Goal: Entertainment & Leisure: Consume media (video, audio)

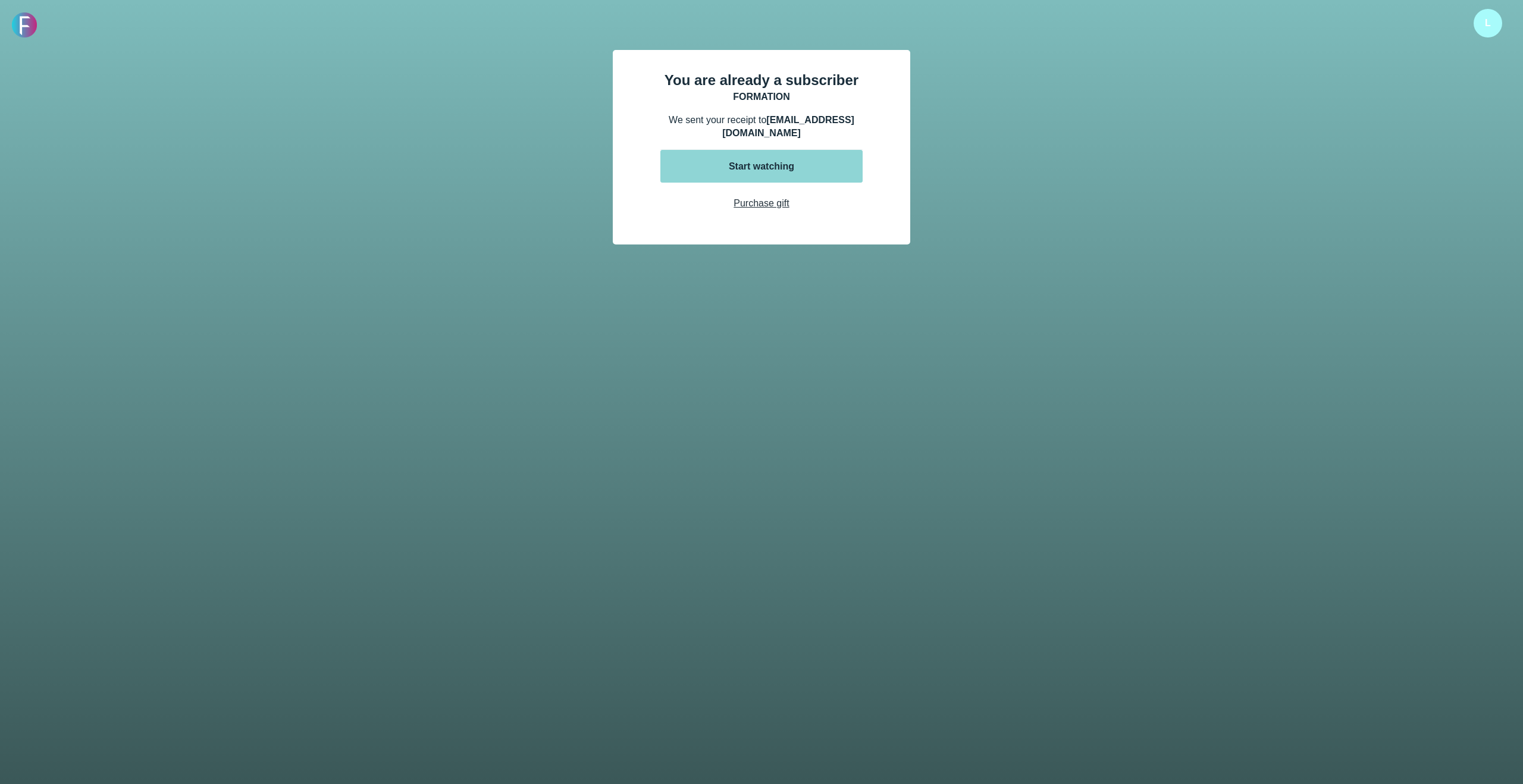
click at [750, 161] on button "Start watching" at bounding box center [762, 166] width 202 height 32
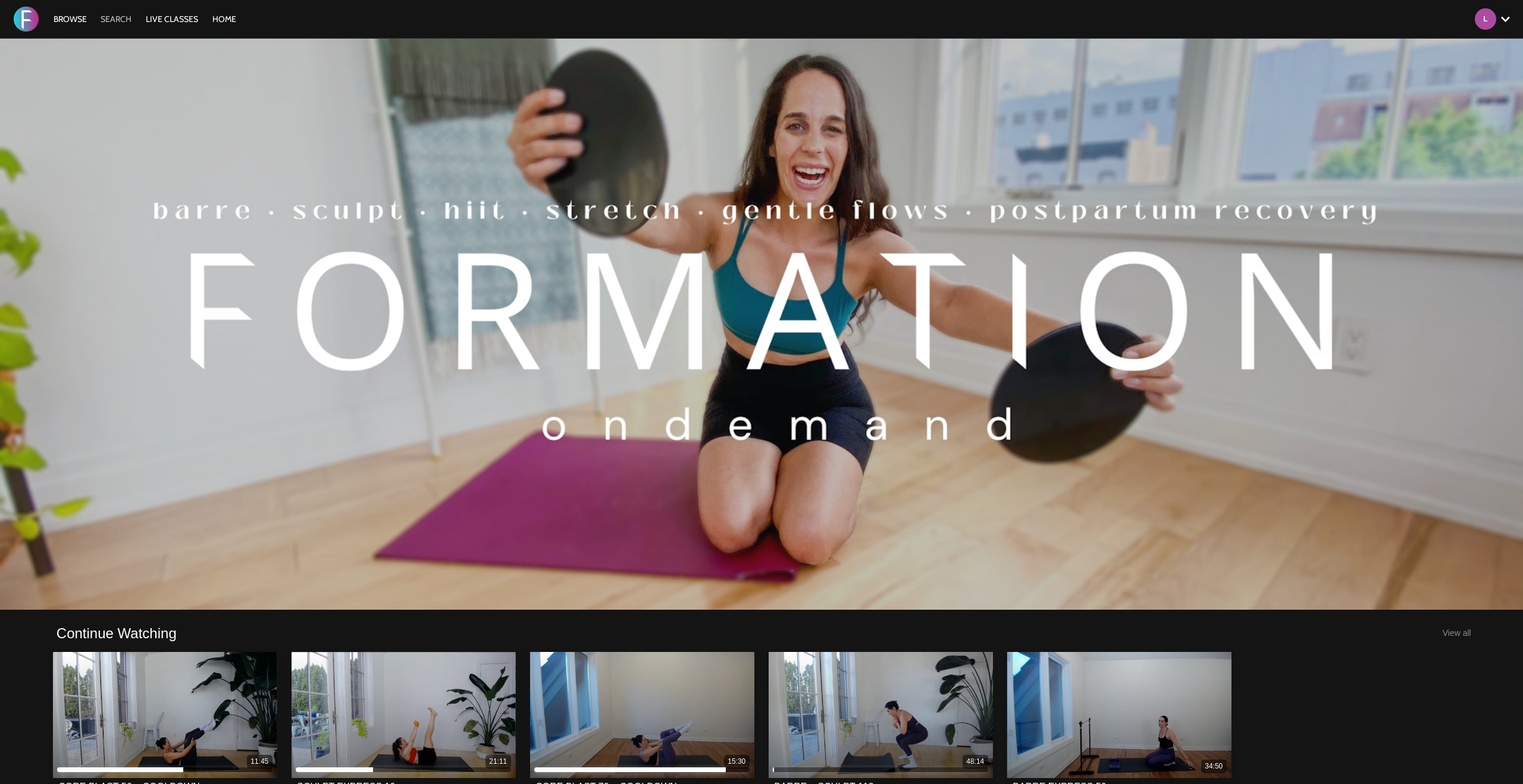
click at [119, 18] on link "Search" at bounding box center [116, 19] width 43 height 11
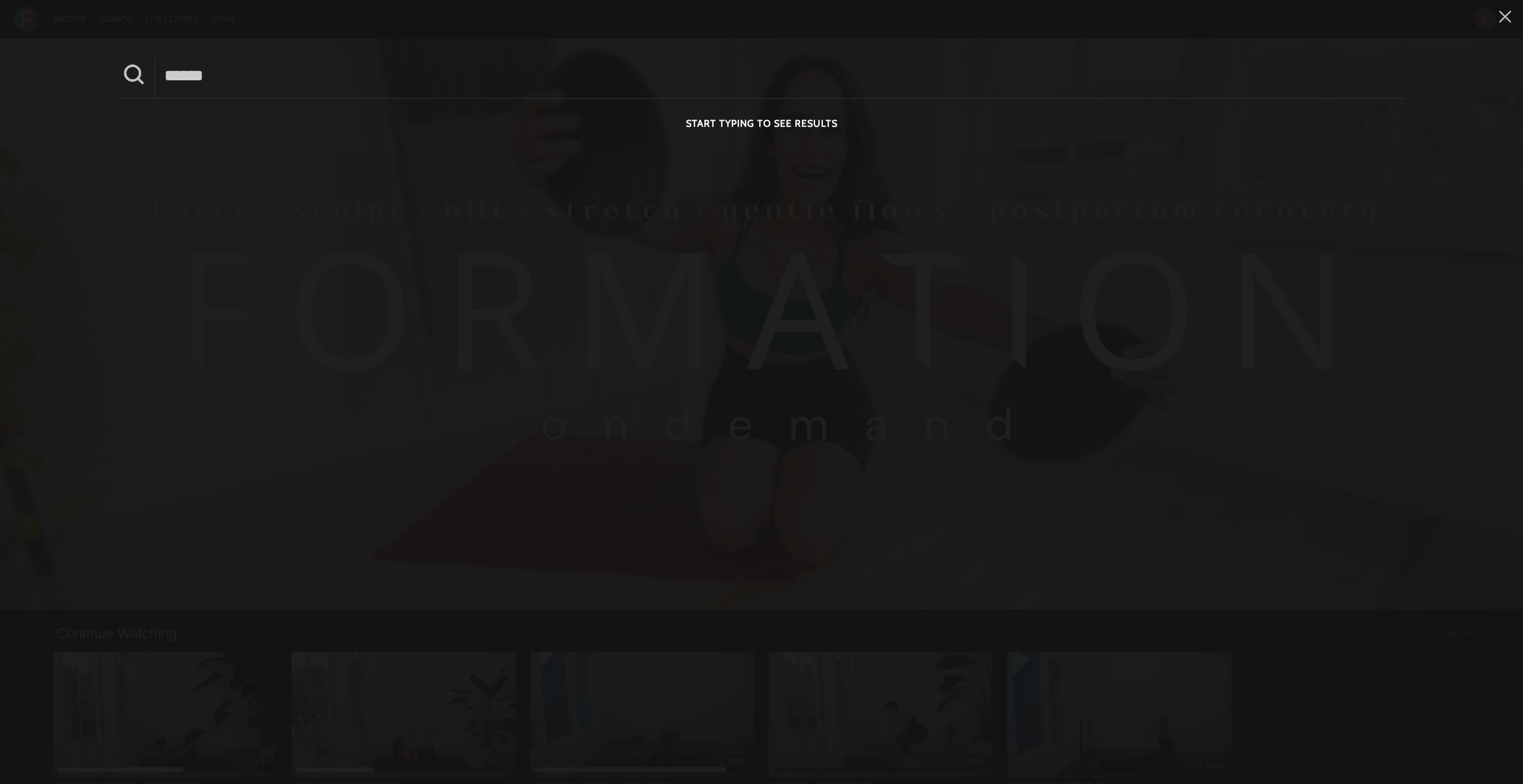
click at [195, 79] on input at bounding box center [780, 76] width 1249 height 32
type input "**********"
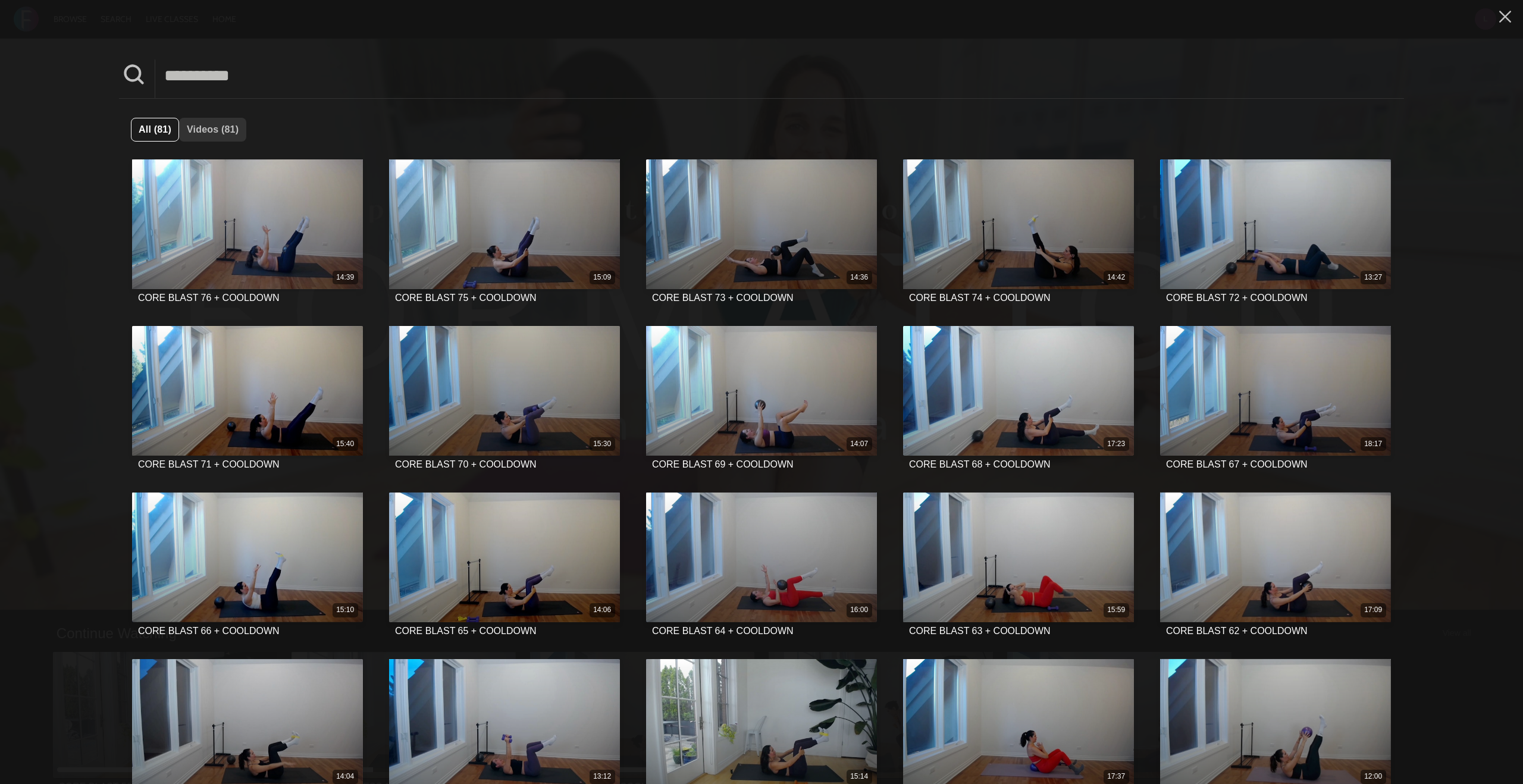
click at [218, 128] on span "Videos (81)" at bounding box center [213, 129] width 52 height 10
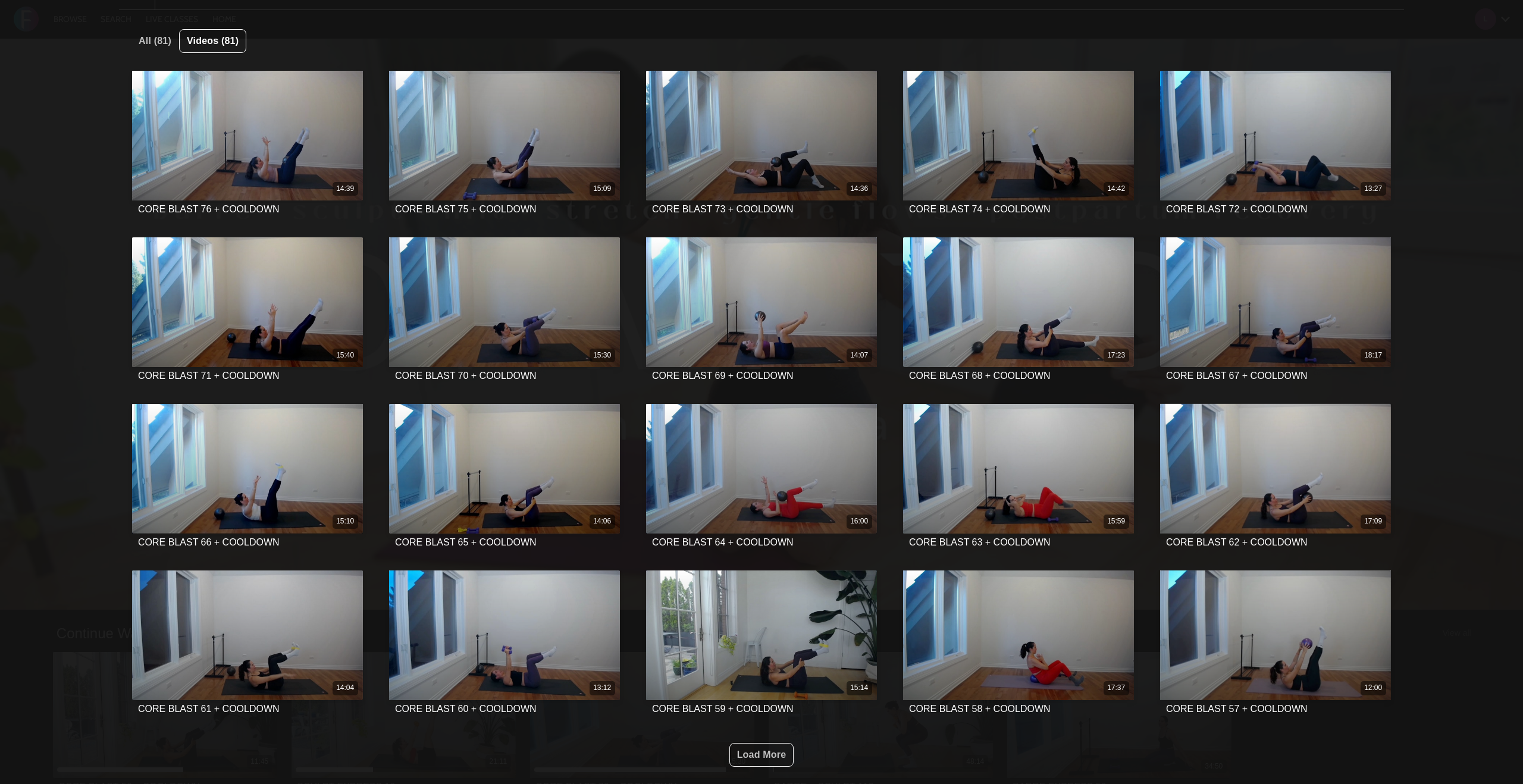
scroll to position [91, 0]
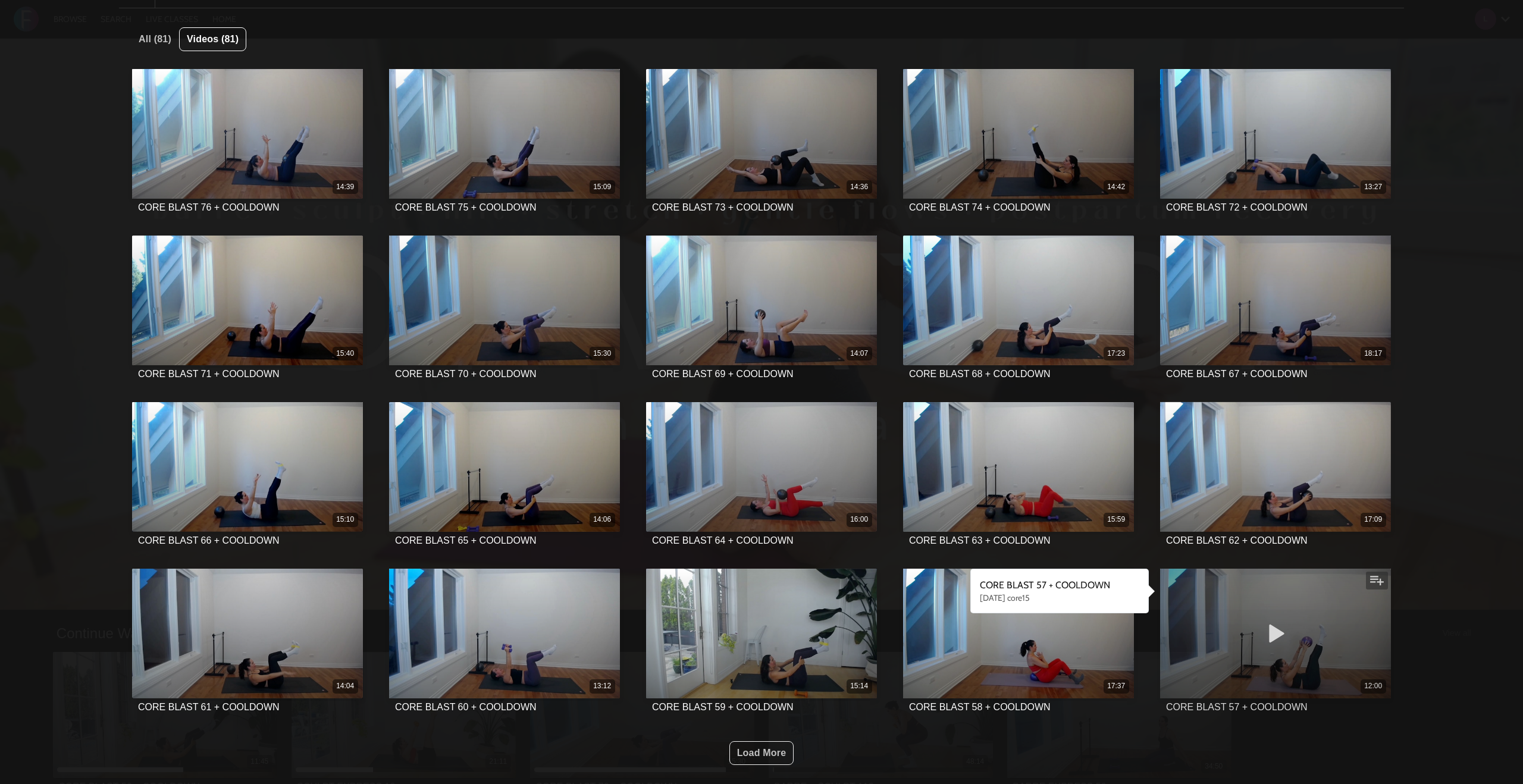
click at [1217, 666] on div "12:00" at bounding box center [1276, 634] width 230 height 130
